Goal: Find specific page/section: Find specific page/section

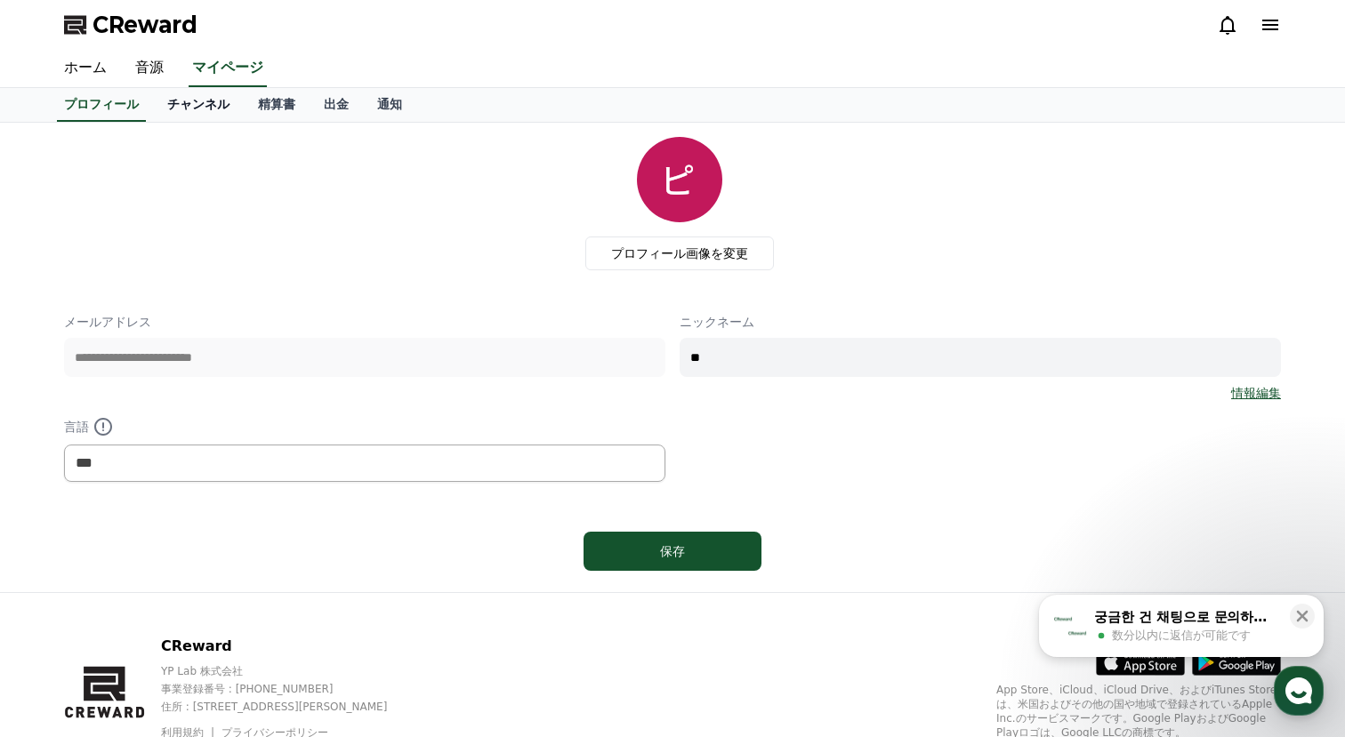
click at [203, 100] on link "チャンネル" at bounding box center [198, 105] width 91 height 34
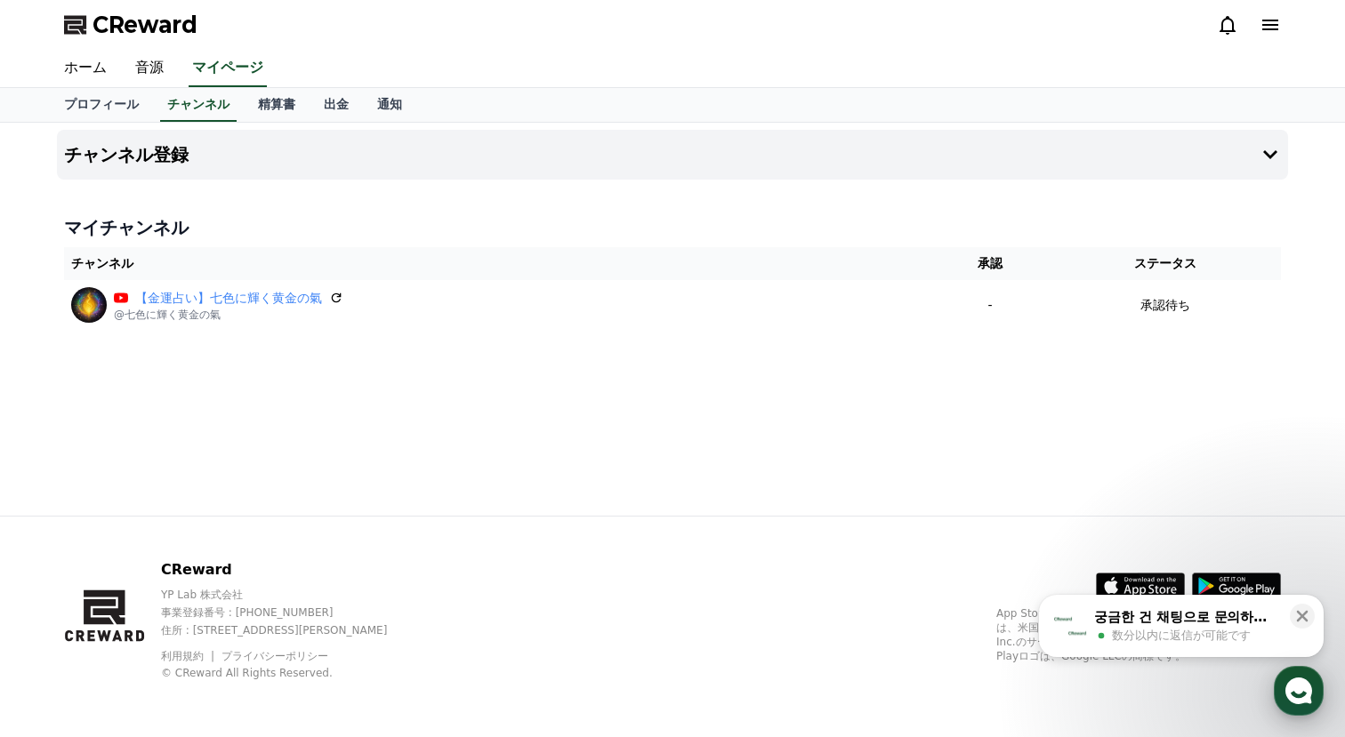
click at [1311, 685] on icon "button" at bounding box center [1298, 691] width 32 height 32
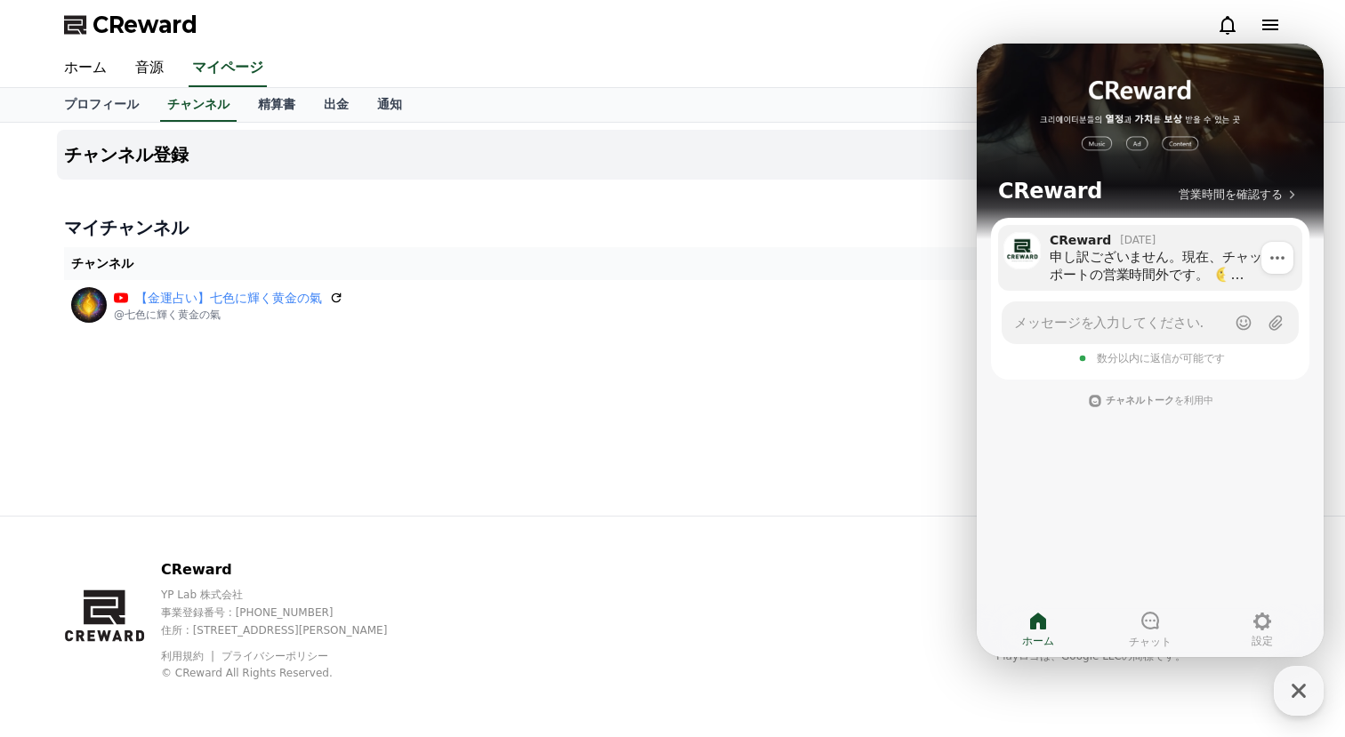
click at [1165, 264] on div "申し訳ございません。現在、チャットサポートの営業時間外です。 次の営業時間まで返信が遅れる場合がございます。 ご質問をお気軽にお送りいただければ、必ず対応いた…" at bounding box center [1169, 266] width 240 height 36
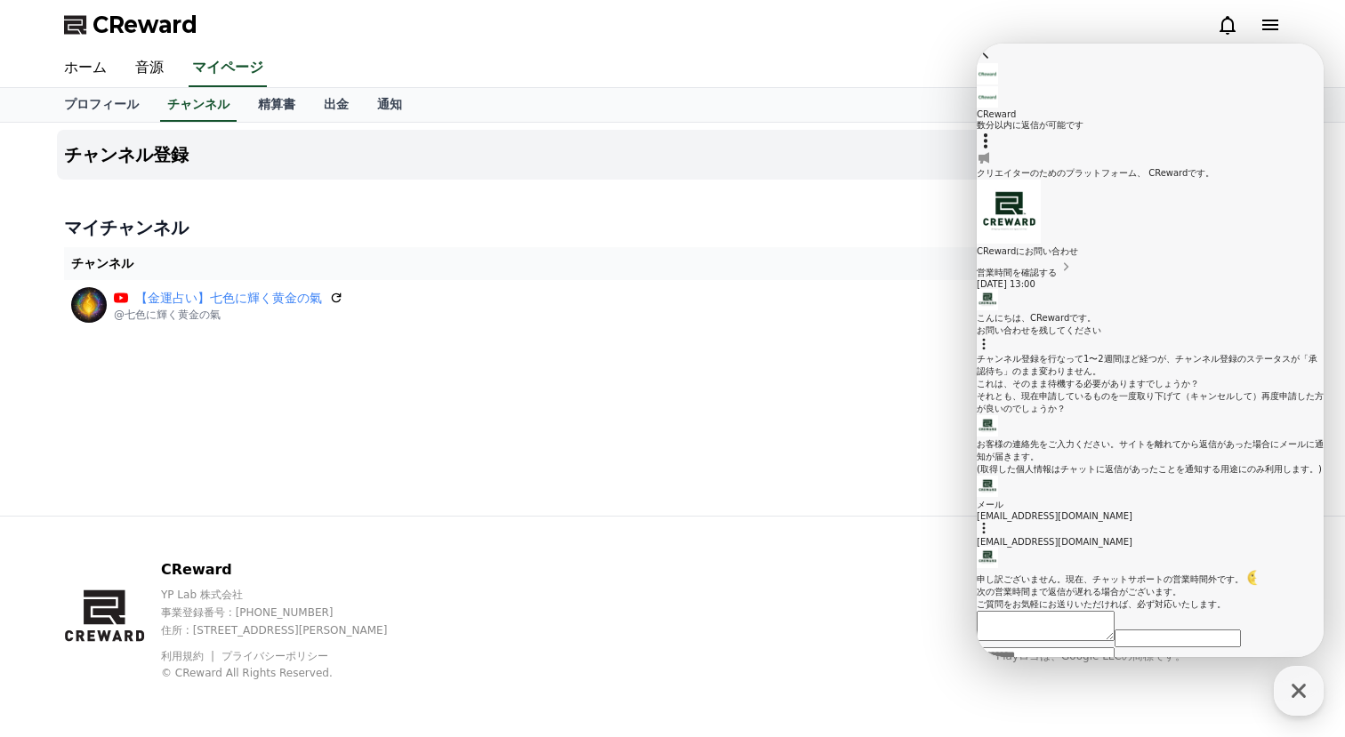
scroll to position [288, 0]
click at [988, 58] on icon at bounding box center [984, 52] width 7 height 12
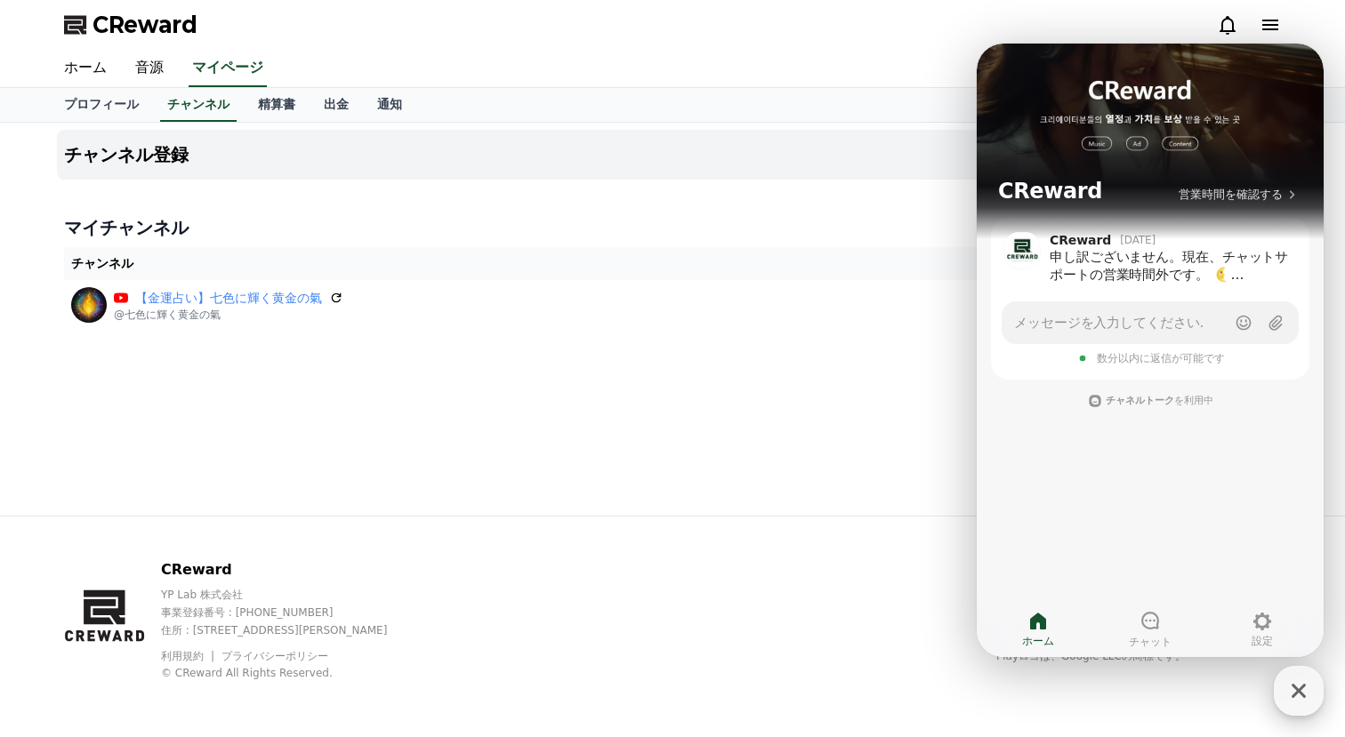
click at [1295, 682] on icon "button" at bounding box center [1298, 691] width 32 height 32
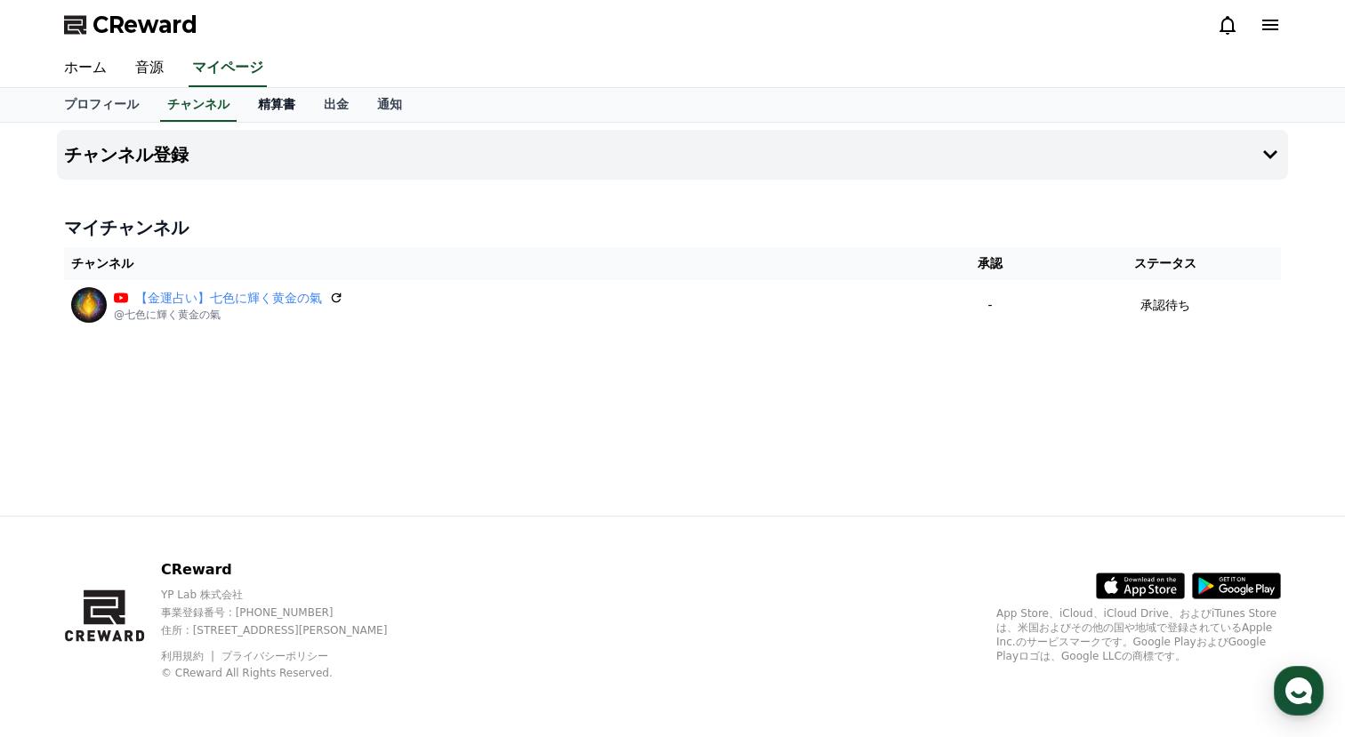
click at [262, 104] on link "精算書" at bounding box center [277, 105] width 66 height 34
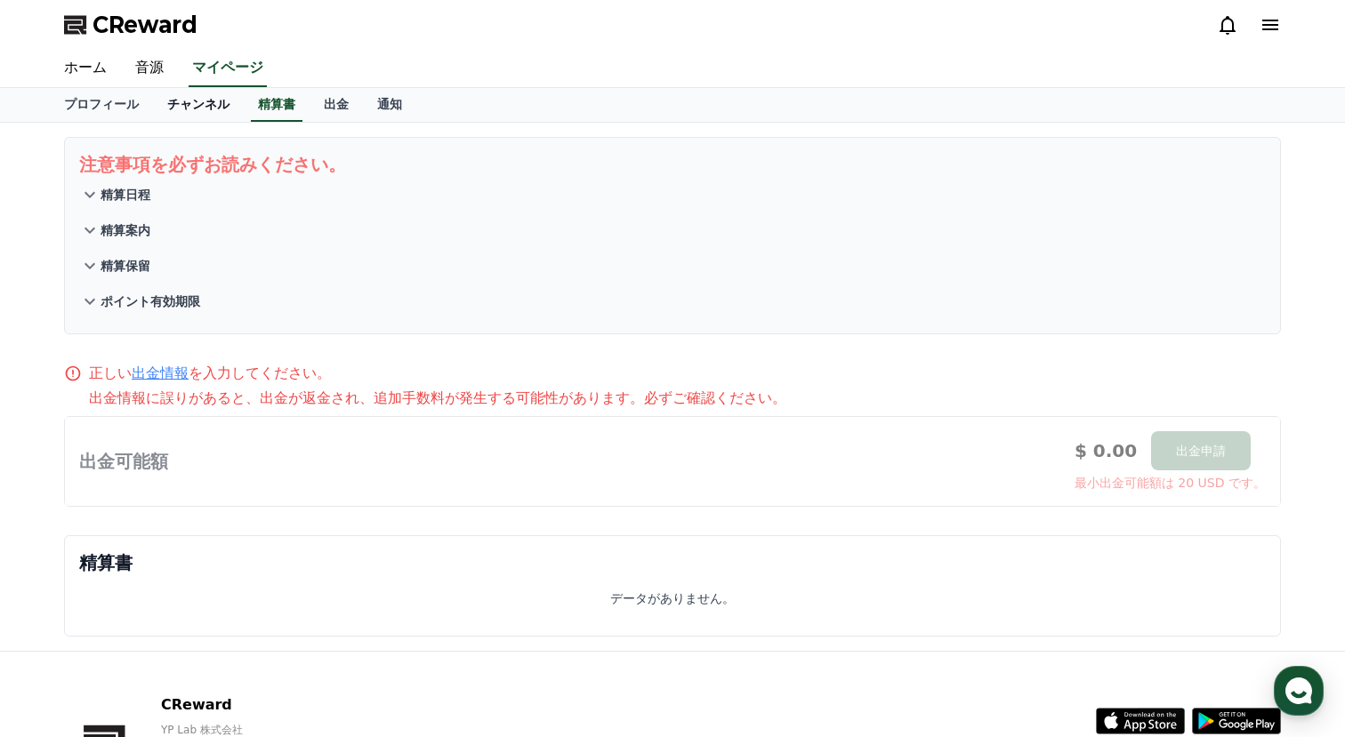
click at [198, 104] on link "チャンネル" at bounding box center [198, 105] width 91 height 34
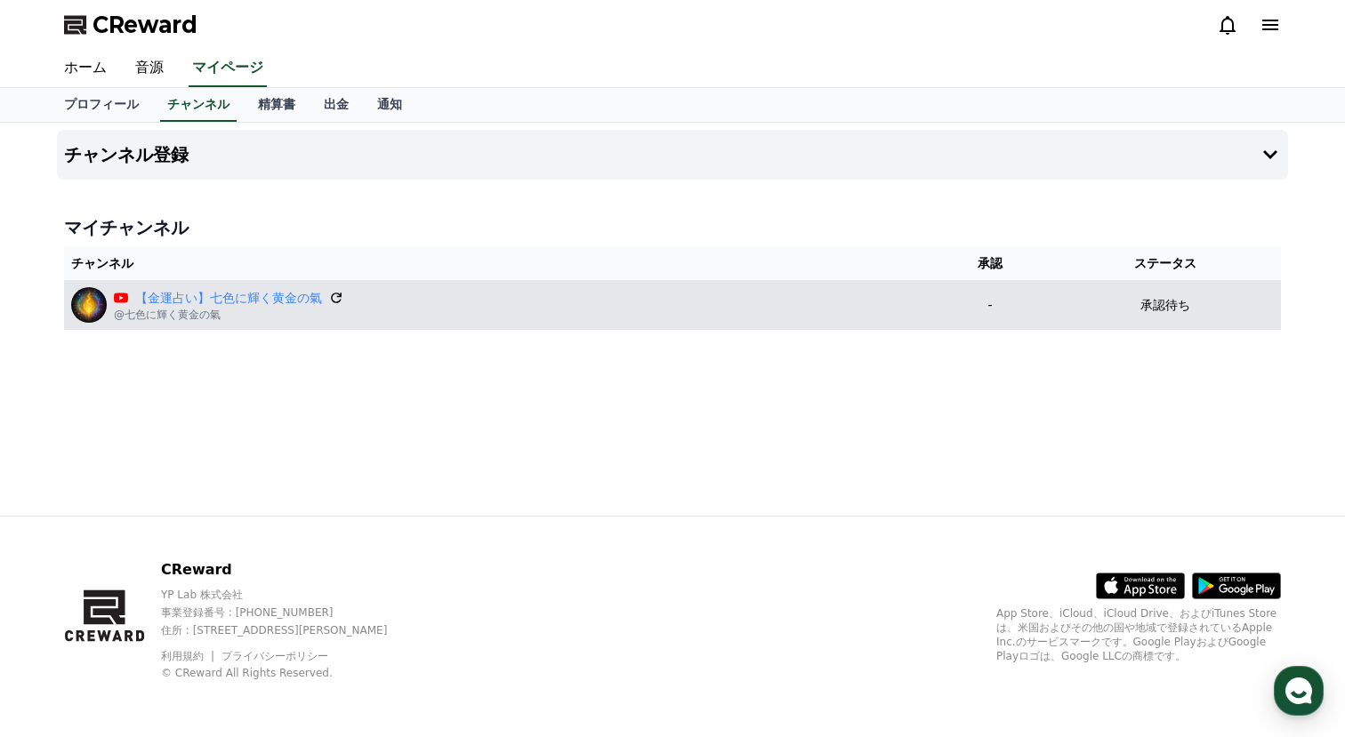
click at [339, 293] on icon at bounding box center [336, 298] width 16 height 16
